Goal: Task Accomplishment & Management: Manage account settings

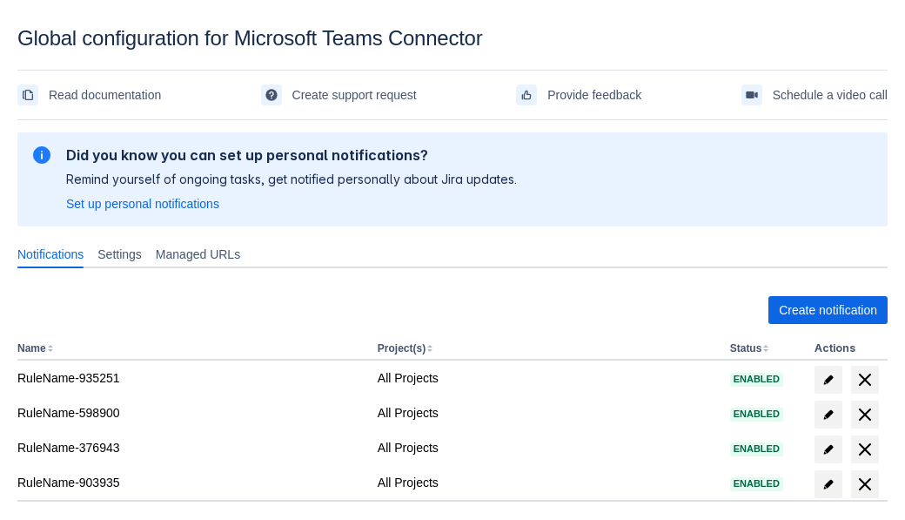
click at [828, 310] on span "Create notification" at bounding box center [828, 310] width 98 height 28
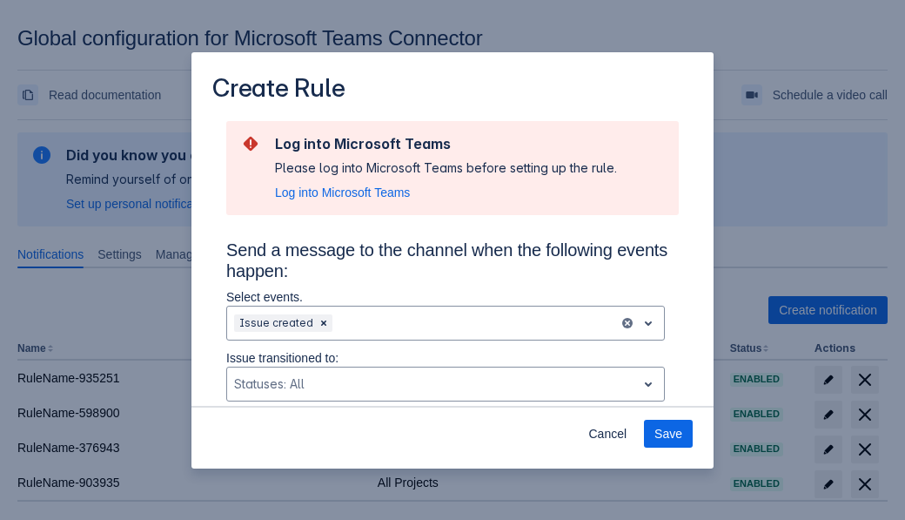
scroll to position [1173, 0]
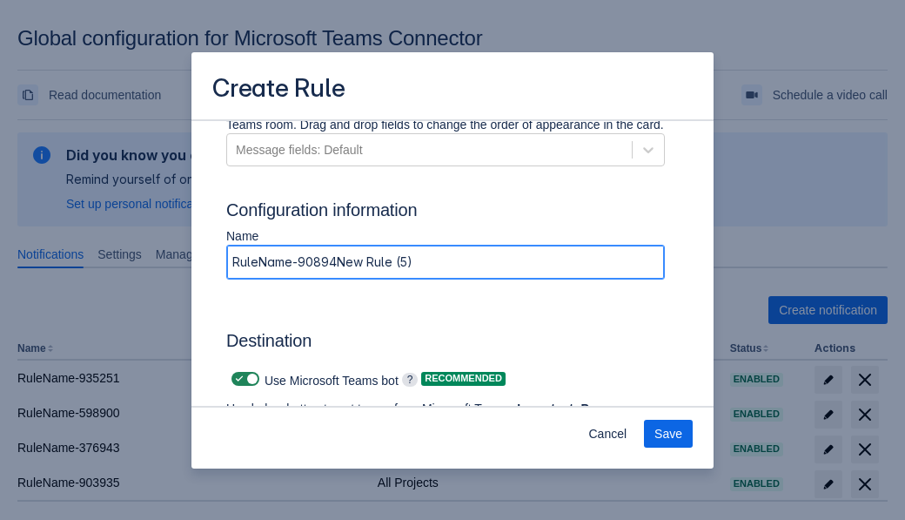
type input "RuleName-908941New Rule (5)"
click at [323, 445] on span "Authenticate in Microsoft Teams" at bounding box center [323, 459] width 172 height 28
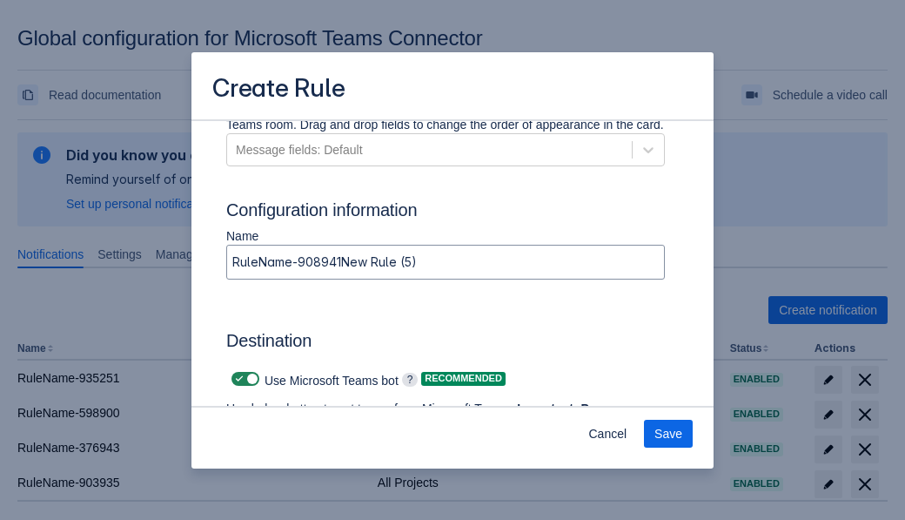
scroll to position [0, 0]
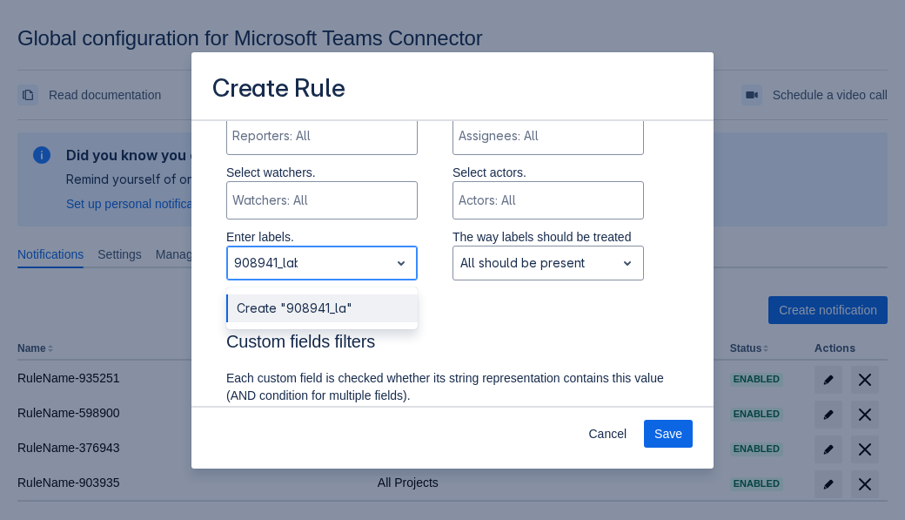
type input "908941_label"
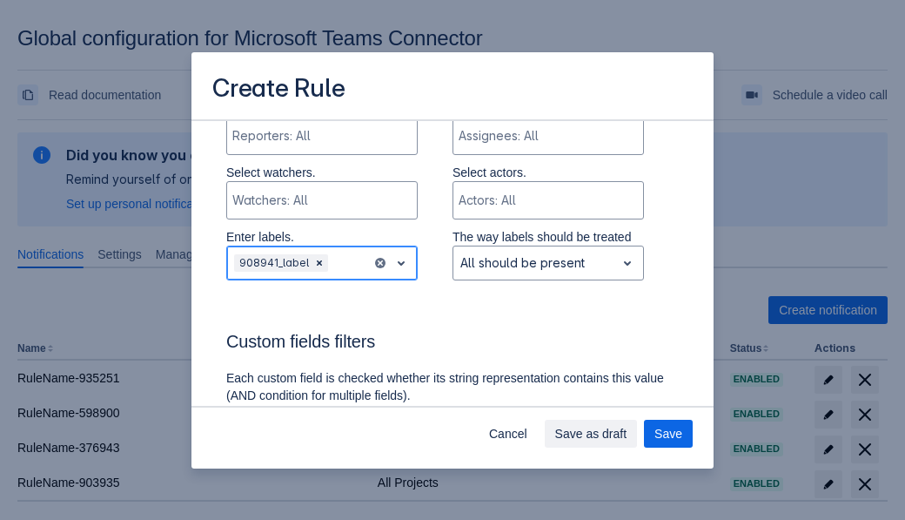
scroll to position [1273, 0]
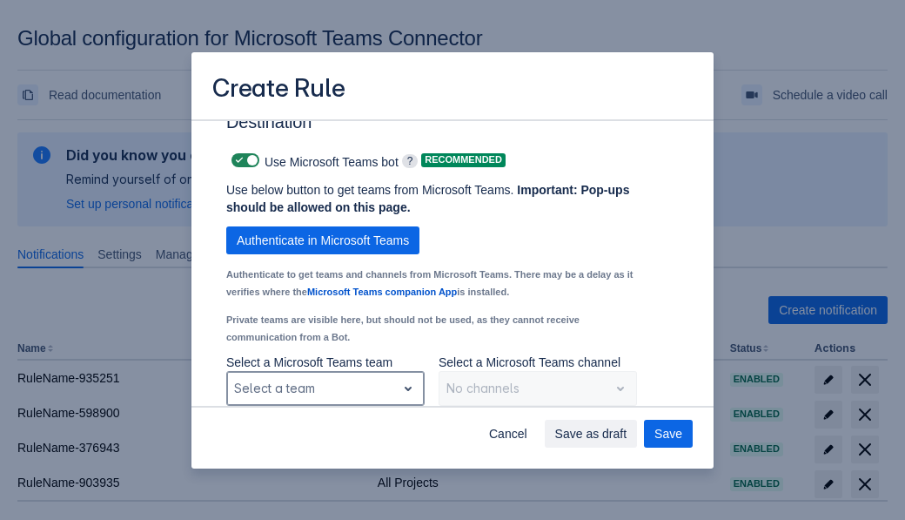
click at [325, 388] on div "Scrollable content" at bounding box center [311, 388] width 155 height 21
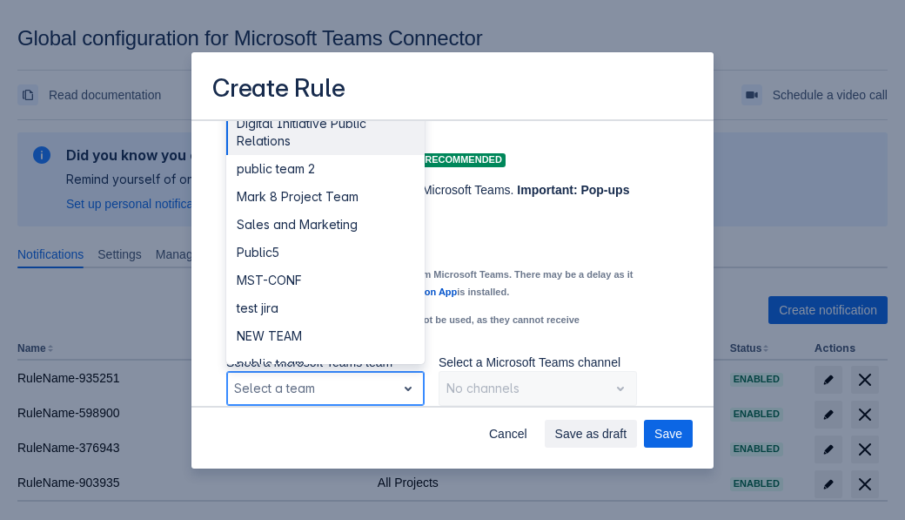
click at [325, 433] on div "Public4" at bounding box center [325, 447] width 198 height 28
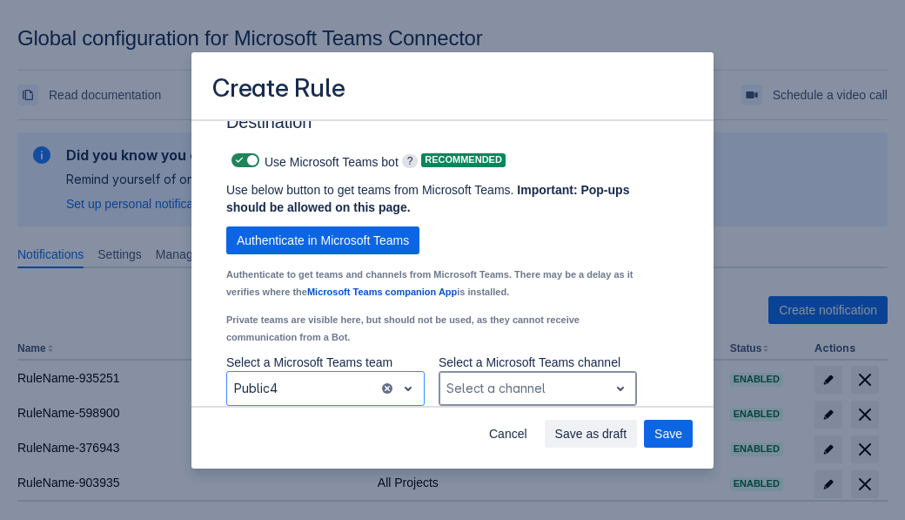
click at [537, 388] on div "Scrollable content" at bounding box center [523, 388] width 155 height 21
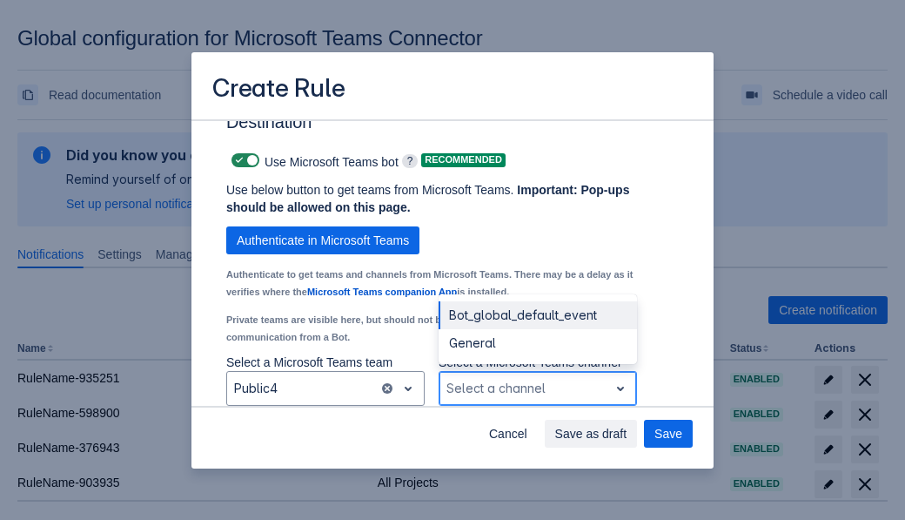
click at [537, 315] on div "Bot_global_default_event" at bounding box center [538, 315] width 198 height 28
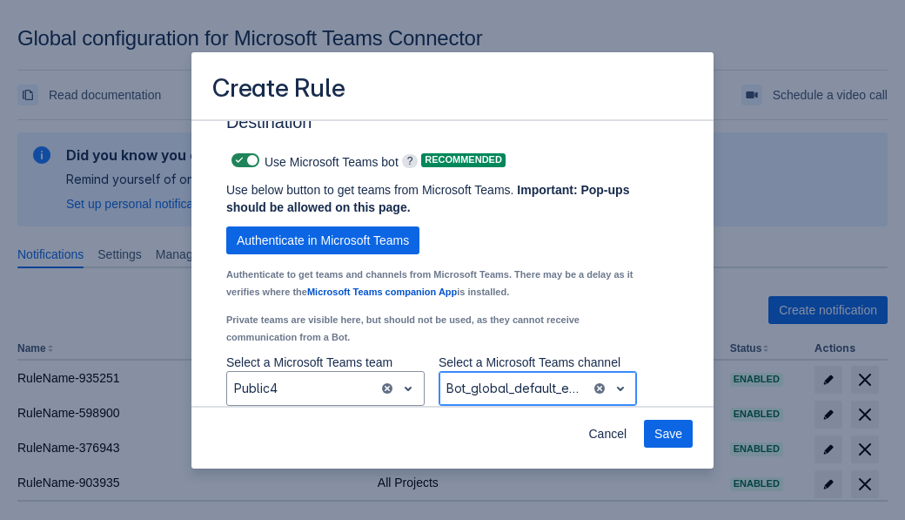
click at [668, 433] on span "Save" at bounding box center [668, 433] width 28 height 28
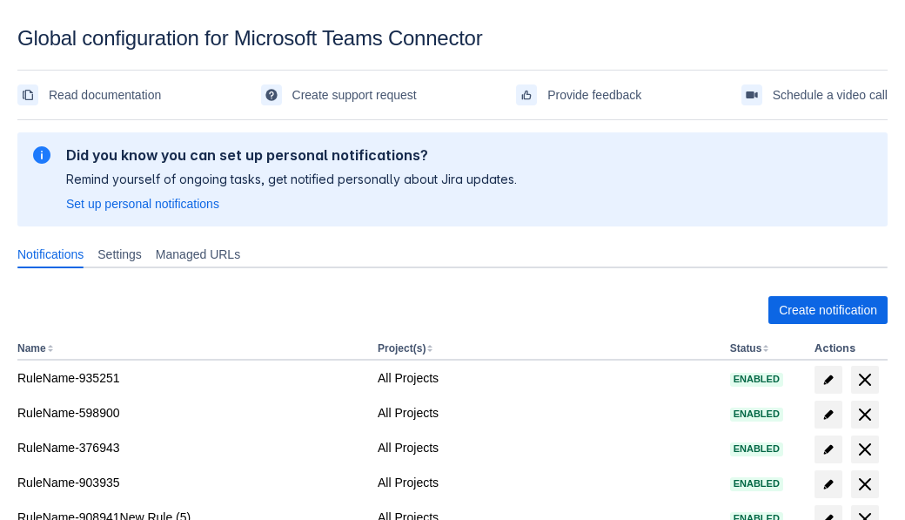
scroll to position [13, 0]
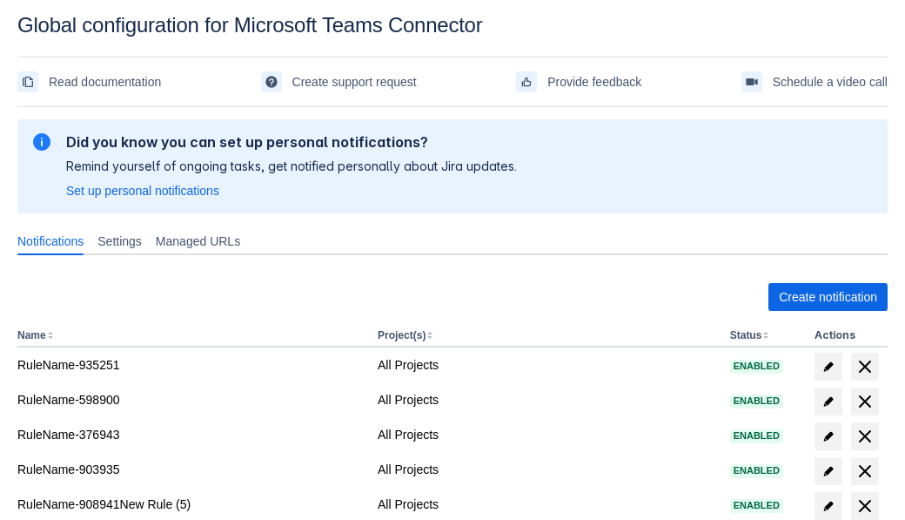
click at [864, 506] on span "delete" at bounding box center [865, 505] width 21 height 21
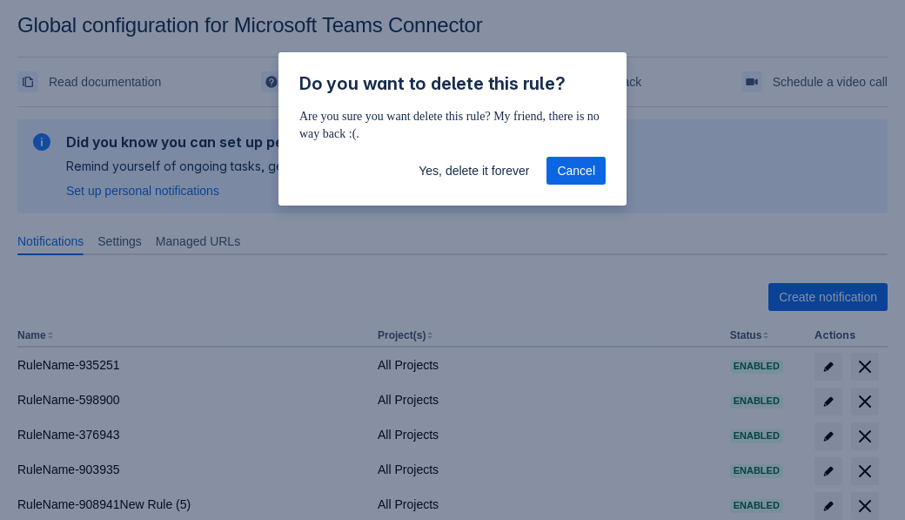
click at [473, 173] on span "Yes, delete it forever" at bounding box center [474, 171] width 111 height 28
